Goal: Task Accomplishment & Management: Complete application form

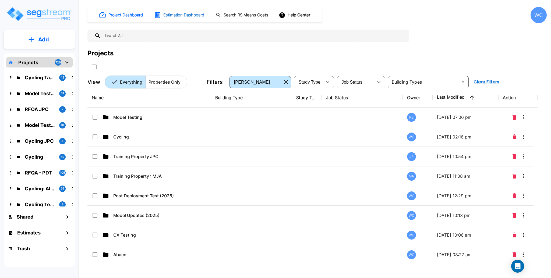
click at [188, 16] on h1 "Estimation Dashboard" at bounding box center [183, 15] width 41 height 6
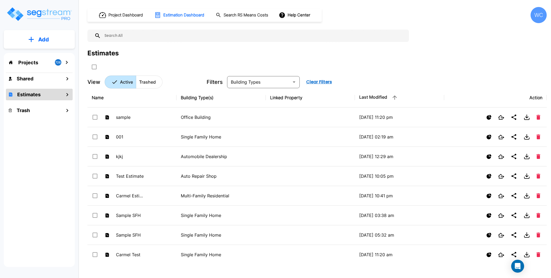
click at [57, 39] on button "Add" at bounding box center [39, 40] width 71 height 16
click at [37, 84] on p "Add Estimate" at bounding box center [42, 85] width 27 height 6
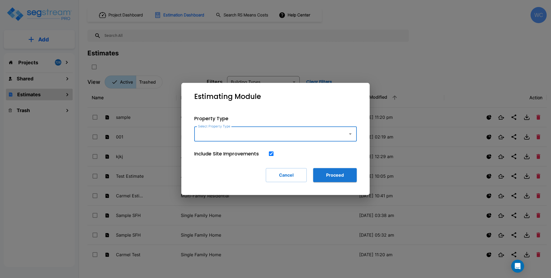
click at [277, 139] on input "Select Property Type" at bounding box center [270, 134] width 146 height 10
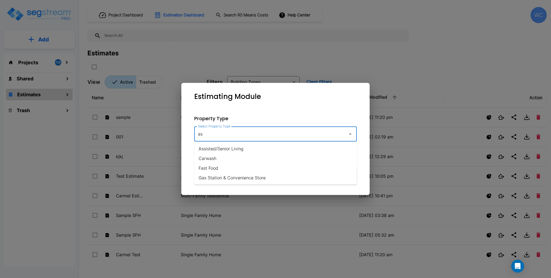
click at [243, 151] on li "Assisted/Senior Living" at bounding box center [275, 149] width 162 height 10
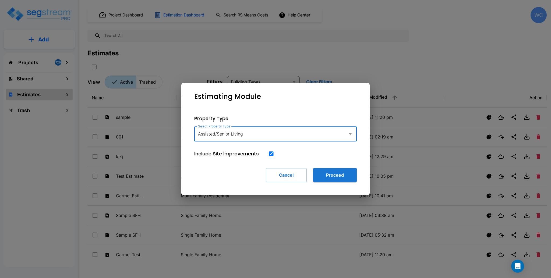
type input "Assisted/Senior Living"
click at [334, 180] on button "Proceed" at bounding box center [335, 175] width 44 height 14
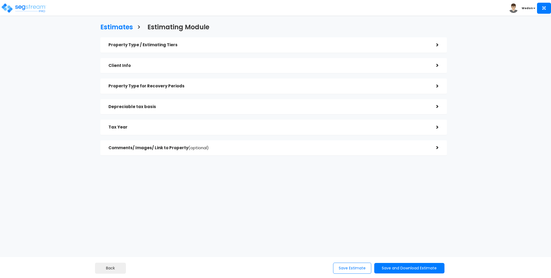
checkbox input "true"
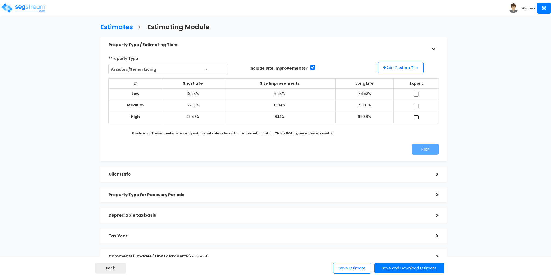
click at [418, 117] on input "checkbox" at bounding box center [416, 117] width 5 height 5
checkbox input "true"
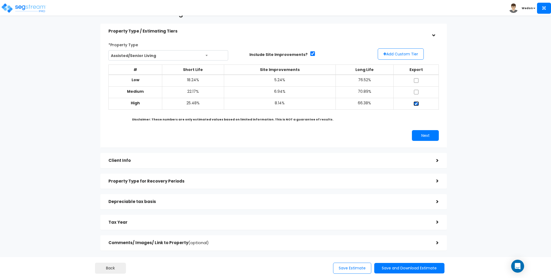
scroll to position [36, 0]
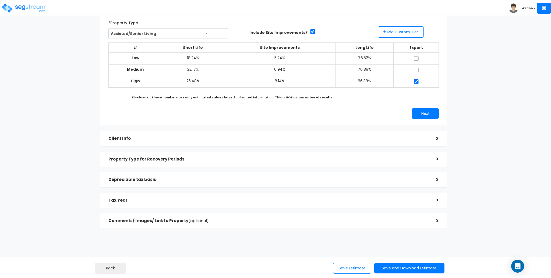
click at [425, 104] on div "*Property Type Assisted/Senior Living Assisted/Senior Living Auto Repair Shop A…" at bounding box center [273, 69] width 338 height 106
click at [425, 113] on button "Next" at bounding box center [425, 113] width 27 height 11
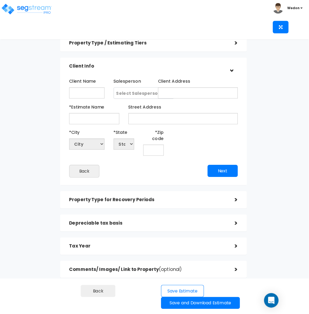
scroll to position [0, 0]
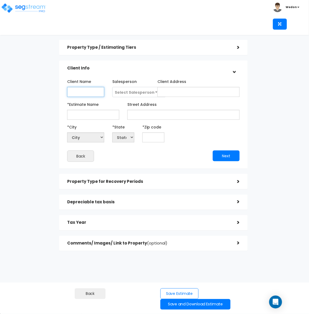
click at [80, 91] on input "Client Name" at bounding box center [85, 92] width 37 height 10
click at [80, 93] on input "Client Name" at bounding box center [85, 92] width 37 height 10
paste input "Assisted Living Facility - Citrus"
type input "Assisted Living Facility - Citrus"
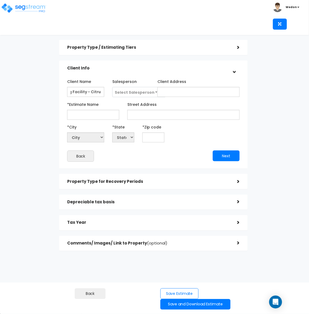
scroll to position [0, 0]
click at [83, 112] on input "*Estimate Name" at bounding box center [93, 115] width 52 height 10
paste input "Citrus Assisted Living"
type input "Citrus Assisted Living"
click at [147, 116] on input "Street Address" at bounding box center [184, 115] width 112 height 10
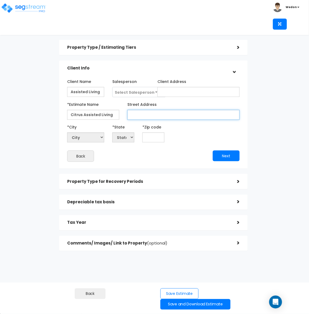
paste input "[STREET_ADDRESS]"
type input "[STREET_ADDRESS]"
click at [159, 136] on input "text" at bounding box center [154, 137] width 22 height 10
type input "9"
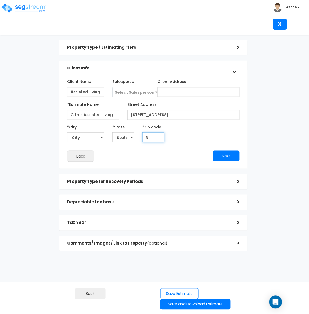
select select "CA"
type input "95610"
click at [152, 184] on div "Property Type for Recovery Periods" at bounding box center [148, 181] width 162 height 10
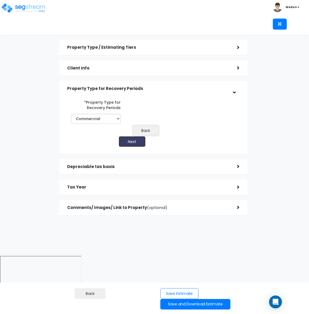
click at [133, 141] on button "Next" at bounding box center [132, 141] width 27 height 11
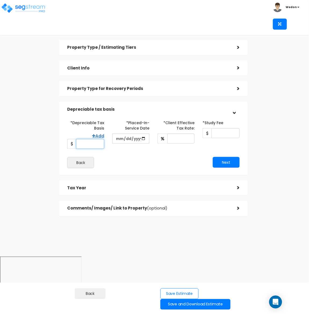
click at [86, 141] on input "*Depreciable Tax Basis" at bounding box center [90, 144] width 28 height 10
type input "600"
click at [94, 142] on input "*Depreciable Tax Basis" at bounding box center [90, 144] width 28 height 10
paste input "6,000,000.0"
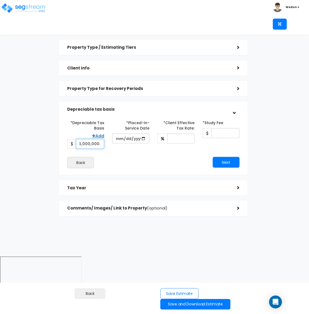
type input "6,000,000"
click at [117, 140] on input "date" at bounding box center [130, 138] width 37 height 10
click at [130, 153] on div "*Depreciable Tax Basis Add 6,000,000 *Placed-In-Service Date *Study Fee" at bounding box center [153, 143] width 173 height 50
click at [121, 136] on input "date" at bounding box center [130, 138] width 37 height 10
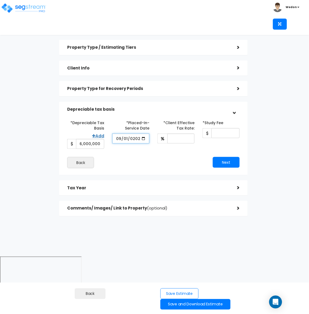
type input "2025-09-01"
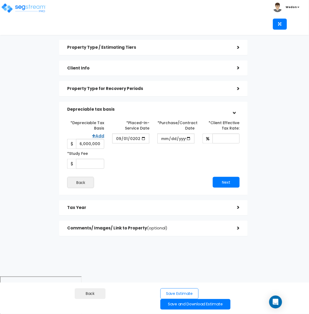
click at [183, 161] on div "*Depreciable Tax Basis Add 6,000,000 *Placed-In-Service Date 2025-09-01" at bounding box center [153, 143] width 181 height 50
click at [184, 135] on input "*Purchase/Contract Date" at bounding box center [176, 138] width 37 height 10
click at [164, 137] on input "*Purchase/Contract Date" at bounding box center [176, 138] width 37 height 10
click at [189, 138] on input "*Purchase/Contract Date" at bounding box center [176, 138] width 37 height 10
type input "2025-09-01"
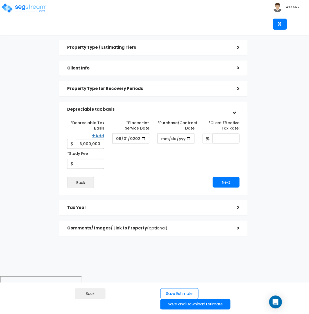
click at [148, 160] on div "*Depreciable Tax Basis Add 6,000,000 *Placed-In-Service Date 2025-09-01" at bounding box center [153, 143] width 181 height 50
click at [230, 137] on input "*Client Effective Tax Rate:" at bounding box center [226, 138] width 27 height 10
type input "0.35"
click at [164, 147] on div "*Depreciable Tax Basis Add 6,000,000 *Placed-In-Service Date 2025-09-01" at bounding box center [153, 143] width 181 height 50
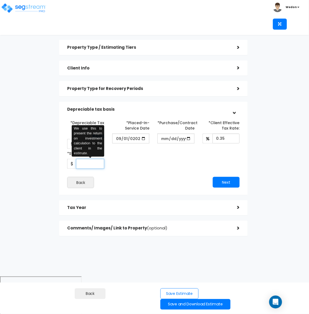
click at [93, 163] on input "*Study Fee" at bounding box center [90, 164] width 28 height 10
click at [155, 164] on div "*Depreciable Tax Basis Add 6,000,000 *Placed-In-Service Date 2025-09-01" at bounding box center [153, 143] width 181 height 50
click at [93, 164] on input "*Study Fee" at bounding box center [90, 164] width 28 height 10
type input "9,500"
click at [162, 171] on div "*Depreciable Tax Basis Add 6,000,000 *Placed-In-Service Date 2025-09-01" at bounding box center [153, 153] width 173 height 70
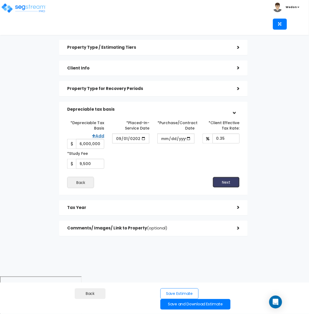
click at [234, 181] on button "Next" at bounding box center [226, 182] width 27 height 11
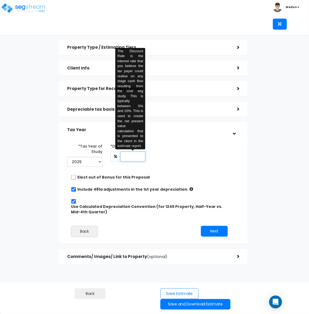
click at [137, 155] on input "text" at bounding box center [133, 156] width 25 height 10
type input "6"
type input "8"
click at [188, 152] on div "*Tax Year of Study 2025 2026 Prior Accumulated Depreciation" at bounding box center [149, 155] width 173 height 27
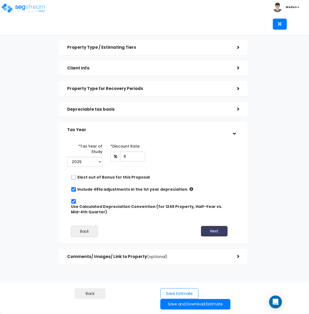
click at [214, 226] on button "Next" at bounding box center [214, 231] width 27 height 11
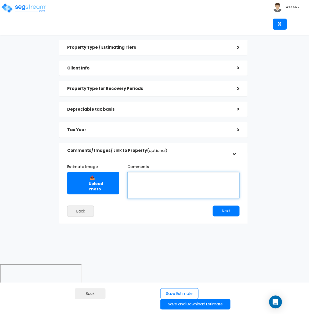
click at [146, 176] on textarea "Comments" at bounding box center [184, 185] width 112 height 27
paste textarea "Client is entering negotiations to purchase and take over assisted living facil…"
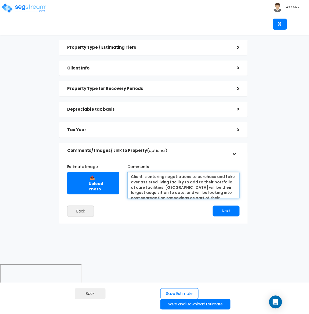
scroll to position [7, 0]
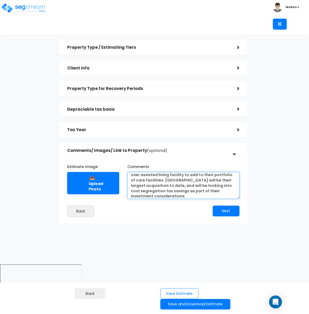
type textarea "Client is entering negotiations to purchase and take over assisted living facil…"
drag, startPoint x: 169, startPoint y: 211, endPoint x: 33, endPoint y: 32, distance: 225.1
click at [169, 211] on div "Next" at bounding box center [199, 211] width 90 height 11
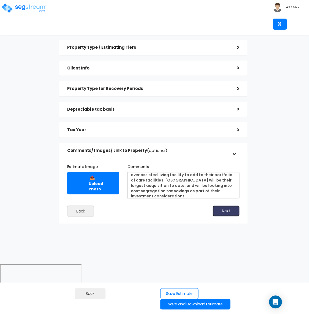
drag, startPoint x: 227, startPoint y: 211, endPoint x: 225, endPoint y: 214, distance: 3.3
click at [227, 211] on button "Next" at bounding box center [226, 211] width 27 height 11
click at [183, 278] on button "Save Estimate" at bounding box center [180, 293] width 38 height 11
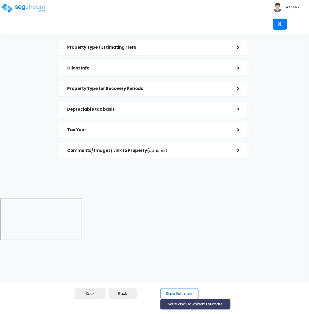
click at [204, 306] on button "Save and Download Estimate" at bounding box center [196, 304] width 70 height 10
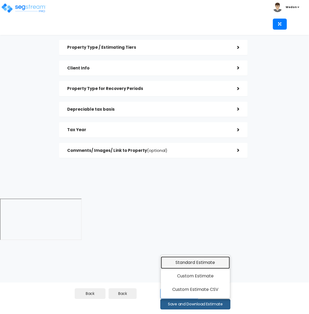
click at [206, 261] on link "Standard Estimate" at bounding box center [195, 262] width 69 height 12
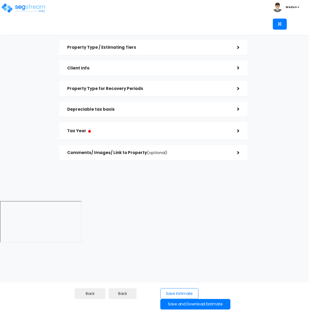
click at [217, 125] on div "Tax Year ●" at bounding box center [148, 131] width 162 height 12
checkbox input "true"
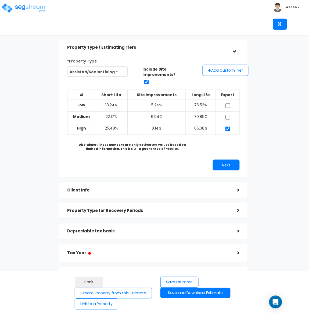
click at [154, 256] on h5 "Tax Year ●" at bounding box center [148, 253] width 162 height 7
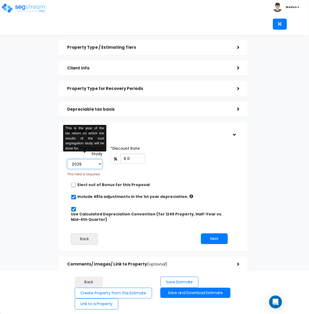
click at [100, 159] on select "2025 2026" at bounding box center [84, 164] width 35 height 10
click at [67, 159] on select "2025 2026" at bounding box center [84, 164] width 35 height 10
click at [162, 168] on div "*Tax Year of Study 2025 2026 This is the year of the tax return on which the re…" at bounding box center [149, 160] width 173 height 33
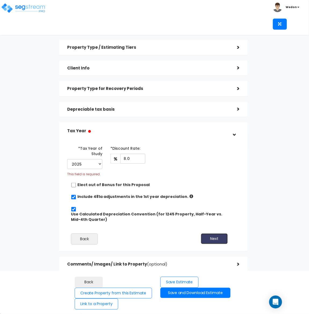
click at [212, 233] on button "Next" at bounding box center [214, 238] width 27 height 11
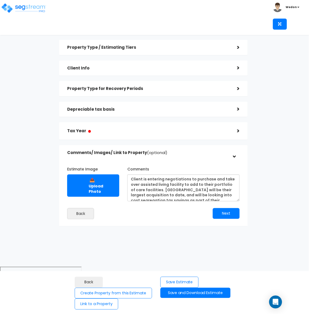
click at [105, 130] on h5 "Tax Year ●" at bounding box center [148, 131] width 162 height 7
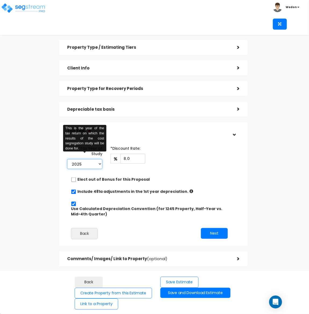
click at [101, 160] on select "2025 2026" at bounding box center [84, 164] width 35 height 10
click at [67, 159] on select "2025 2026" at bounding box center [84, 164] width 35 height 10
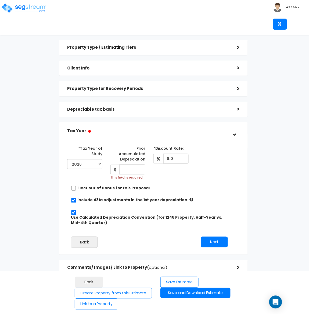
click at [163, 181] on div "*Tax Year of Study 2025 2026 This is the year of the tax return on which the re…" at bounding box center [149, 198] width 173 height 114
click at [130, 169] on input "Prior Accumulated Depreciation" at bounding box center [132, 169] width 26 height 10
click at [93, 161] on select "2025 2026" at bounding box center [84, 164] width 35 height 10
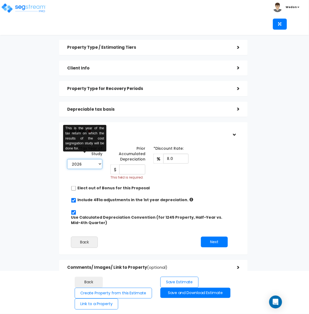
select select "2025"
click at [67, 159] on select "2025 2026" at bounding box center [84, 164] width 35 height 10
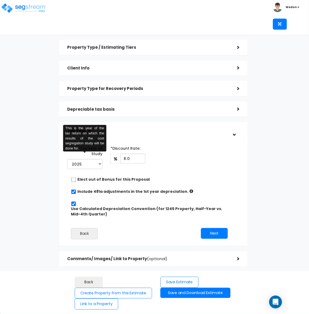
click at [193, 147] on div "*Tax Year of Study 2025 2026 This is the year of the tax return on which the re…" at bounding box center [149, 157] width 173 height 27
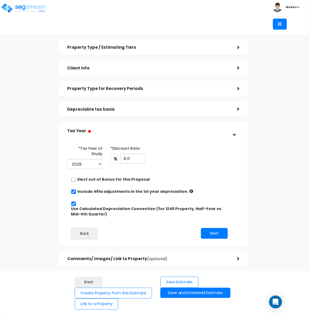
click at [96, 135] on div "Tax Year ●" at bounding box center [148, 131] width 162 height 12
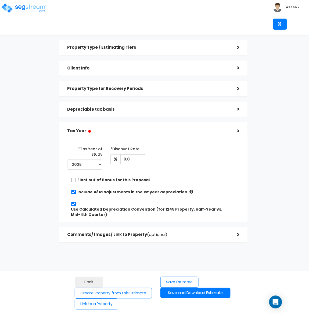
click at [84, 131] on h5 "Tax Year ●" at bounding box center [148, 131] width 162 height 7
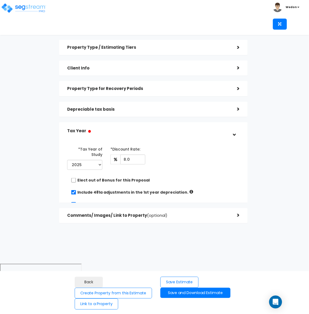
click at [120, 131] on h5 "Tax Year ●" at bounding box center [148, 131] width 162 height 7
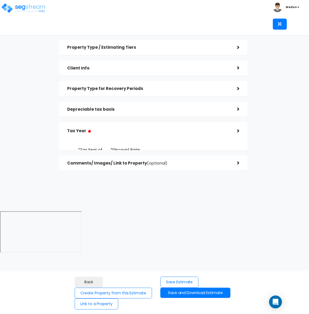
click at [155, 129] on h5 "Tax Year ●" at bounding box center [148, 131] width 162 height 7
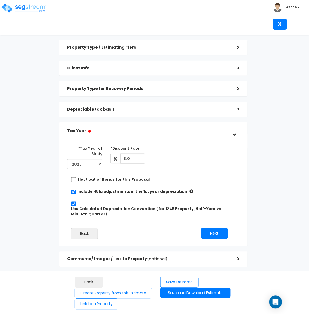
click at [194, 155] on div "*Tax Year of Study 2025 2026 Prior Accumulated Depreciation" at bounding box center [149, 157] width 173 height 27
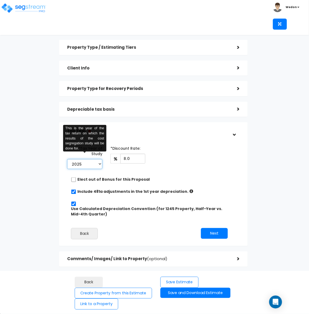
click at [85, 159] on select "2025 2026" at bounding box center [84, 164] width 35 height 10
click at [67, 159] on select "2025 2026" at bounding box center [84, 164] width 35 height 10
click at [219, 164] on div "*Tax Year of Study 2025 2026 This is the year of the tax return on which the re…" at bounding box center [149, 157] width 173 height 27
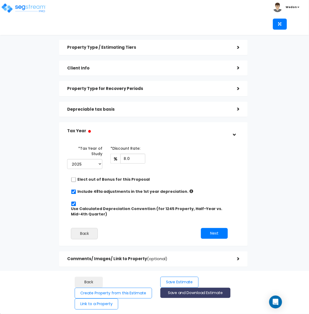
click at [201, 294] on button "Save and Download Estimate" at bounding box center [196, 293] width 70 height 10
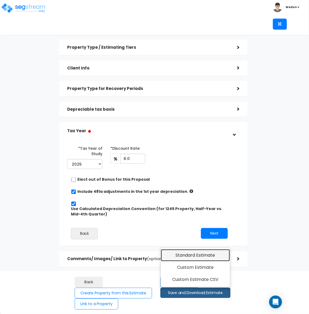
click at [200, 255] on link "Standard Estimate" at bounding box center [195, 255] width 69 height 12
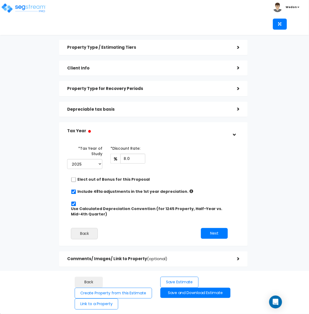
click at [108, 50] on div "Property Type / Estimating Tiers" at bounding box center [148, 48] width 162 height 10
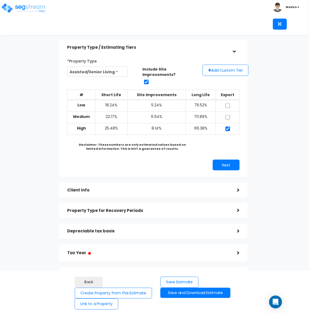
click at [122, 192] on h5 "Client Info" at bounding box center [148, 190] width 162 height 5
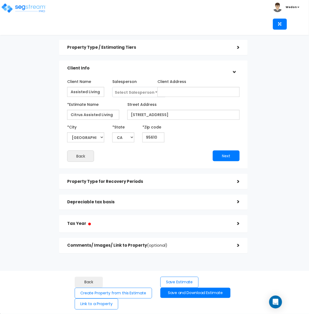
click at [103, 182] on h5 "Property Type for Recovery Periods" at bounding box center [148, 181] width 162 height 5
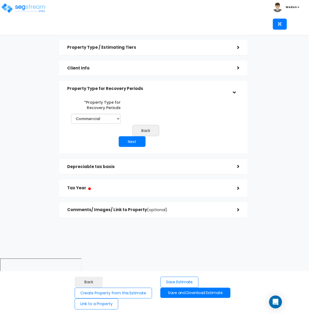
click at [109, 94] on div "*Property Type for Recovery Periods Commercial Residential Back Next" at bounding box center [153, 122] width 189 height 63
click at [145, 87] on h5 "Property Type for Recovery Periods" at bounding box center [148, 88] width 162 height 5
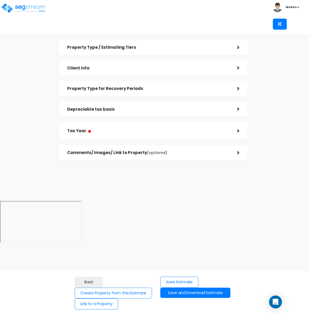
click at [210, 66] on h5 "Client Info" at bounding box center [148, 68] width 162 height 5
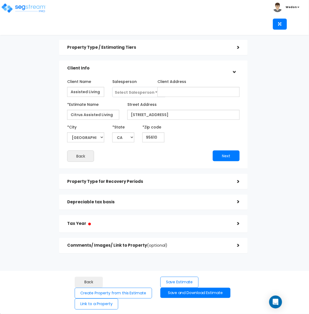
click at [102, 201] on h5 "Depreciable tax basis" at bounding box center [148, 202] width 162 height 5
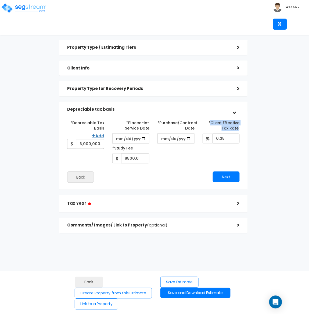
drag, startPoint x: 212, startPoint y: 121, endPoint x: 239, endPoint y: 130, distance: 28.6
click at [239, 130] on label "*Client Effective Tax Rate:" at bounding box center [221, 124] width 37 height 13
copy label "Client Effective Tax Rate"
drag, startPoint x: 113, startPoint y: 148, endPoint x: 136, endPoint y: 149, distance: 23.2
click at [132, 149] on label "*Study Fee" at bounding box center [122, 146] width 21 height 7
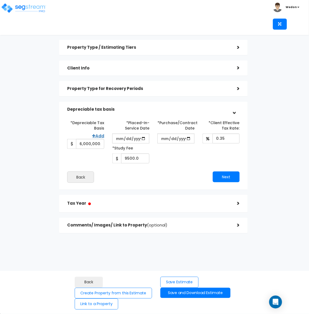
click at [136, 149] on div "*Study Fee 9500.0" at bounding box center [130, 153] width 37 height 20
drag, startPoint x: 131, startPoint y: 148, endPoint x: 114, endPoint y: 149, distance: 16.7
click at [114, 149] on div "*Study Fee 9500.0" at bounding box center [130, 153] width 37 height 20
copy label "Study Fee"
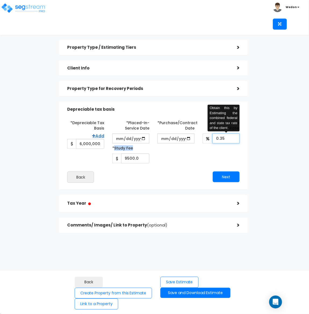
click at [193, 136] on div "*Depreciable Tax Basis Add 6,000,000.0 *Placed-In-Service Date 2025-09-01 *Purc…" at bounding box center [153, 140] width 181 height 45
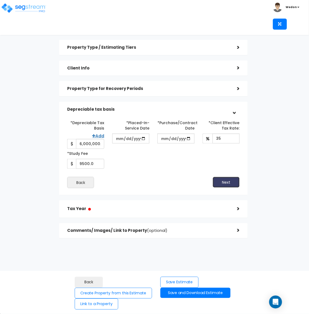
click at [228, 176] on div "*Depreciable Tax Basis Add 6,000,000.0 *Placed-In-Service Date 35 Back" at bounding box center [153, 153] width 173 height 70
click at [233, 184] on button "Next" at bounding box center [226, 182] width 27 height 11
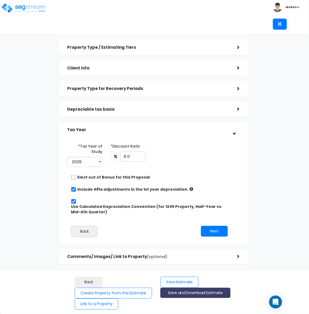
click at [210, 292] on button "Save and Download Estimate" at bounding box center [196, 293] width 70 height 10
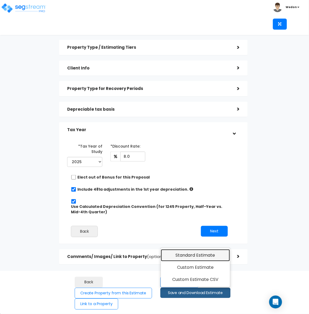
click at [199, 254] on link "Standard Estimate" at bounding box center [195, 255] width 69 height 12
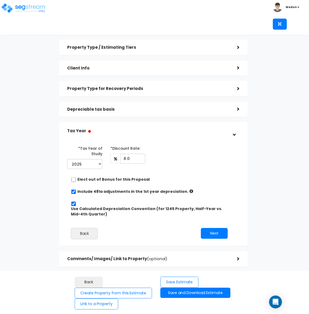
click at [228, 108] on h5 "Depreciable tax basis" at bounding box center [148, 109] width 162 height 5
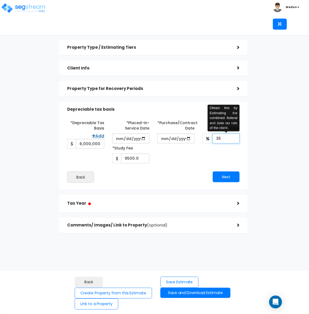
click at [230, 139] on input "35" at bounding box center [226, 138] width 27 height 10
type input "3"
type input "0.35"
click at [224, 148] on div "*Depreciable Tax Basis Add 6,000,000.0 *Placed-In-Service Date 2025-09-01 *Purc…" at bounding box center [153, 140] width 181 height 45
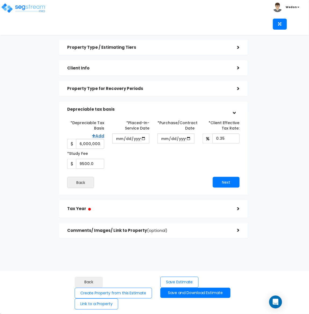
click at [231, 158] on div "*Depreciable Tax Basis Add 6,000,000.0 *Placed-In-Service Date 2025-09-01 *Purc…" at bounding box center [153, 143] width 181 height 50
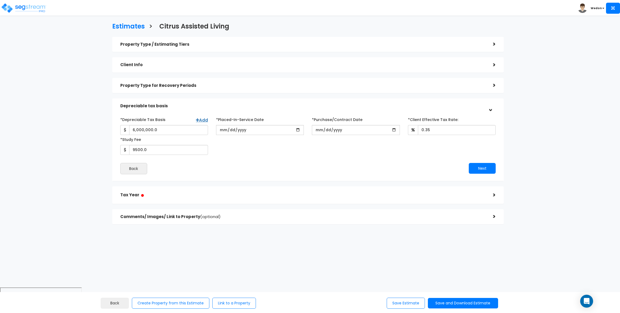
click at [309, 161] on div "*Depreciable Tax Basis Add 6,000,000.0 *Placed-In-Service Date 0.35" at bounding box center [308, 144] width 376 height 59
click at [288, 156] on div "*Depreciable Tax Basis Add 6,000,000.0 *Placed-In-Service Date 0.35" at bounding box center [308, 144] width 376 height 59
